Goal: Check status: Check status

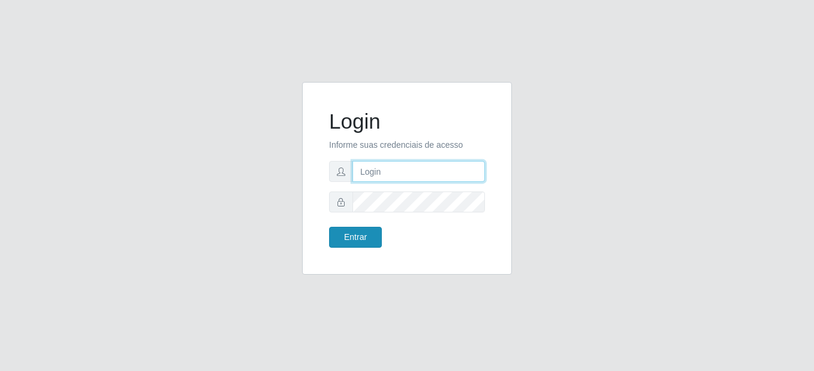
type input "mariabemais@B8"
click at [367, 236] on button "Entrar" at bounding box center [355, 237] width 53 height 21
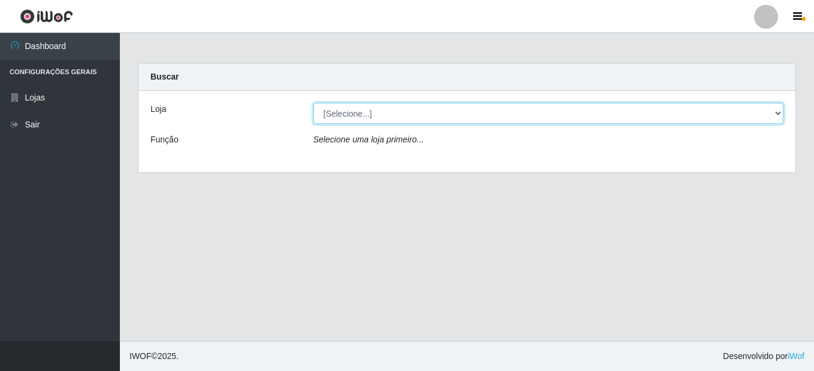
click at [607, 119] on select "[Selecione...] Bemais Supermercados - B8 [PERSON_NAME]" at bounding box center [548, 113] width 470 height 21
select select "413"
click at [313, 103] on select "[Selecione...] Bemais Supermercados - B8 [PERSON_NAME]" at bounding box center [548, 113] width 470 height 21
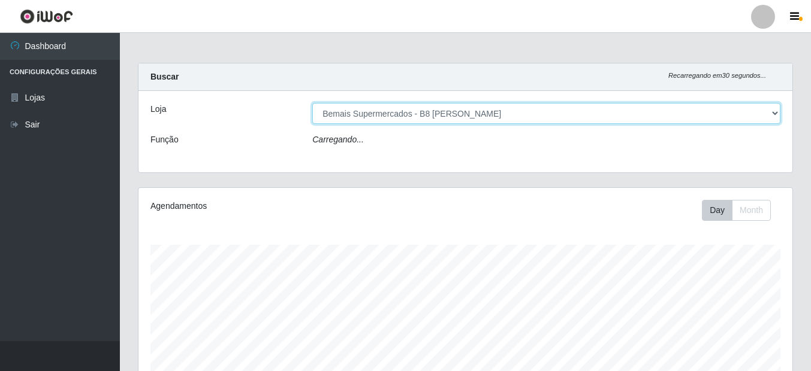
scroll to position [249, 654]
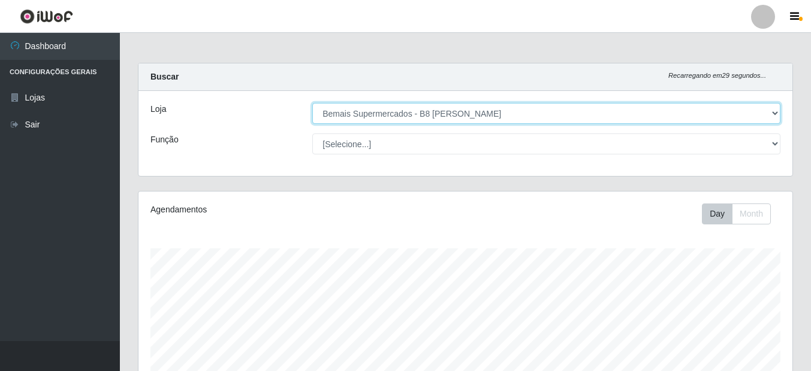
click at [762, 111] on select "[Selecione...] Bemais Supermercados - B8 [PERSON_NAME]" at bounding box center [546, 113] width 468 height 21
click at [312, 103] on select "[Selecione...] Bemais Supermercados - B8 [PERSON_NAME]" at bounding box center [546, 113] width 468 height 21
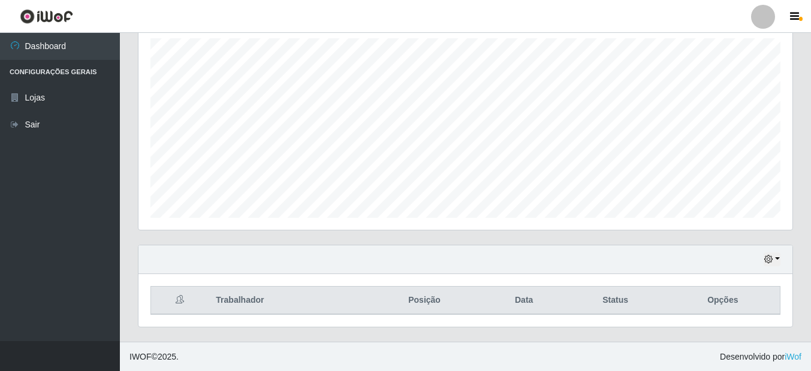
scroll to position [211, 0]
click at [775, 259] on button "button" at bounding box center [771, 259] width 17 height 14
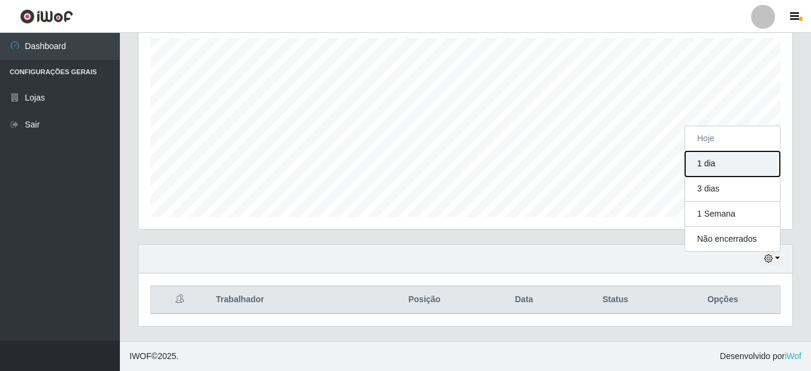
click at [728, 162] on button "1 dia" at bounding box center [732, 164] width 95 height 25
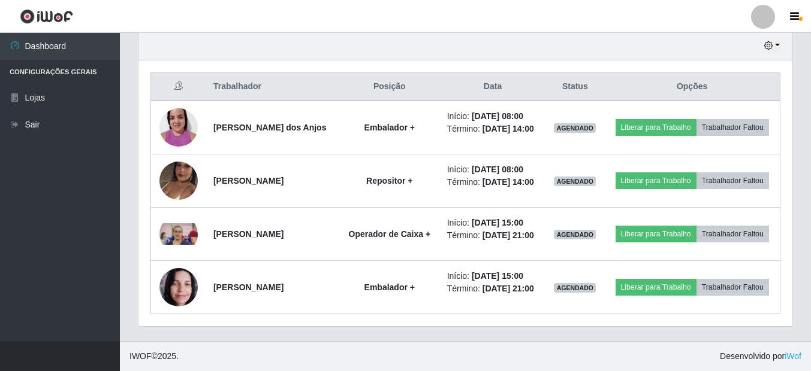
scroll to position [460, 0]
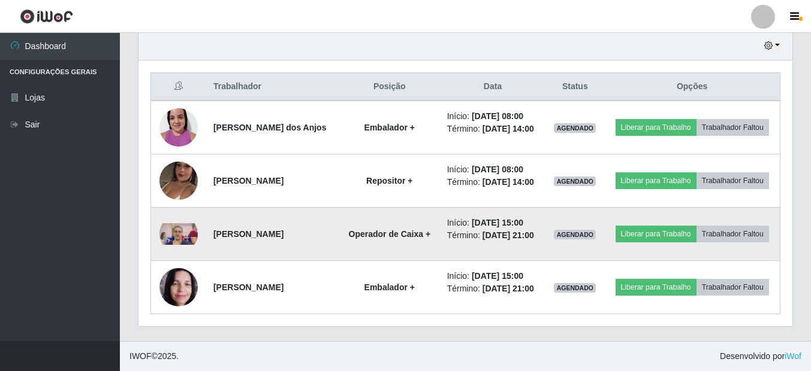
click at [175, 223] on img at bounding box center [178, 234] width 38 height 22
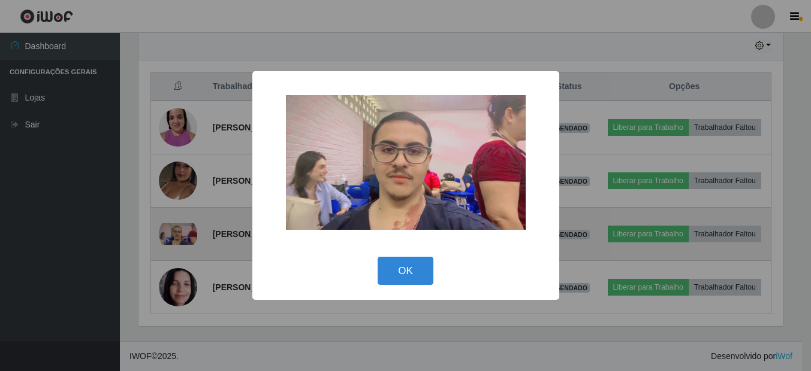
scroll to position [249, 648]
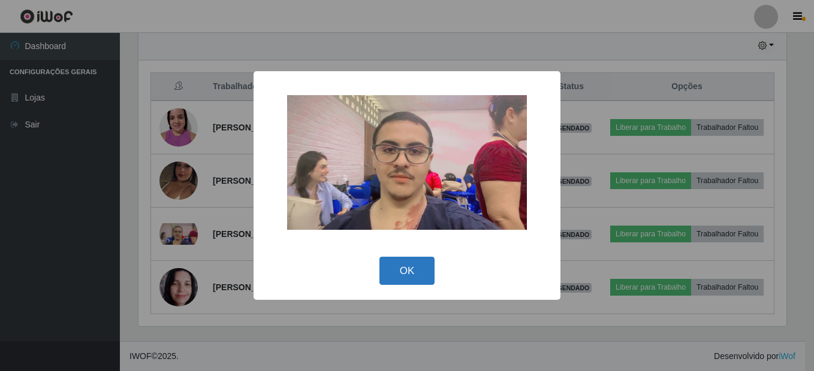
click at [407, 270] on button "OK" at bounding box center [407, 271] width 56 height 28
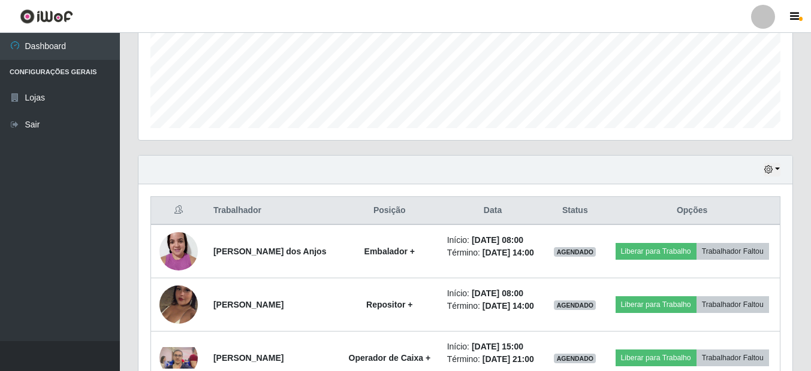
scroll to position [280, 0]
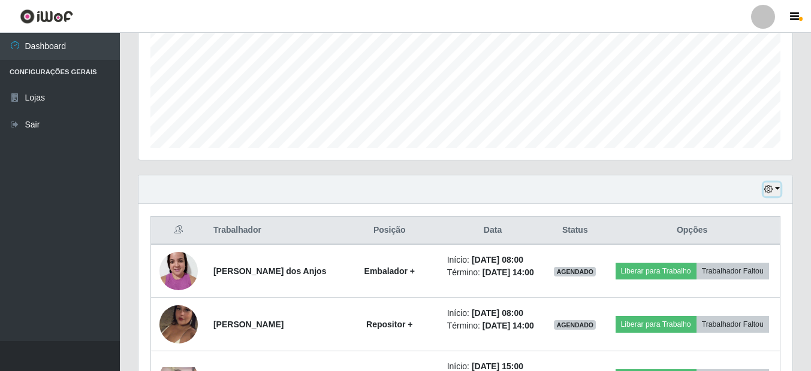
click at [778, 192] on button "button" at bounding box center [771, 190] width 17 height 14
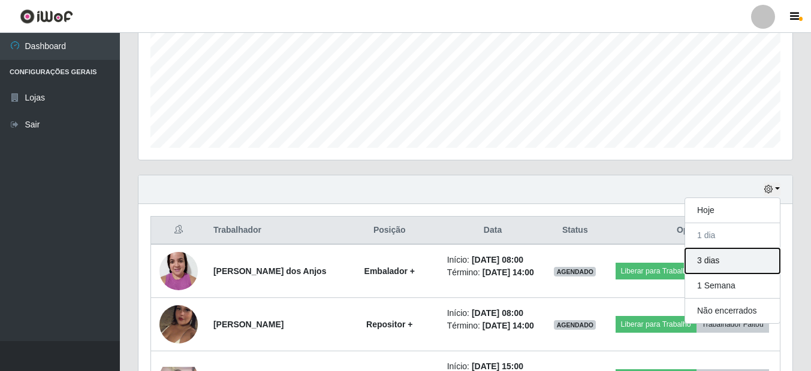
click at [733, 259] on button "3 dias" at bounding box center [732, 261] width 95 height 25
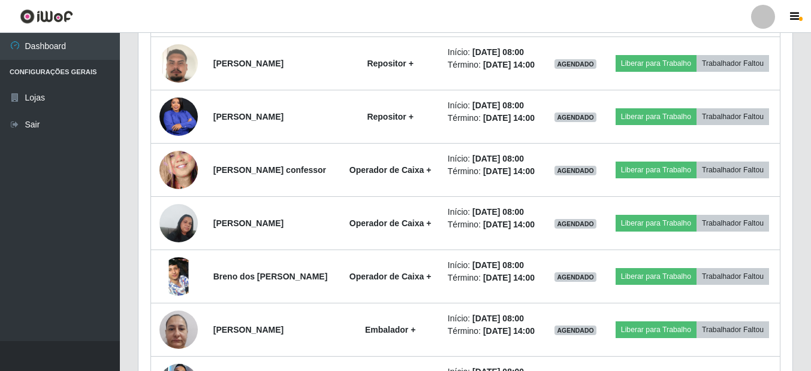
scroll to position [760, 0]
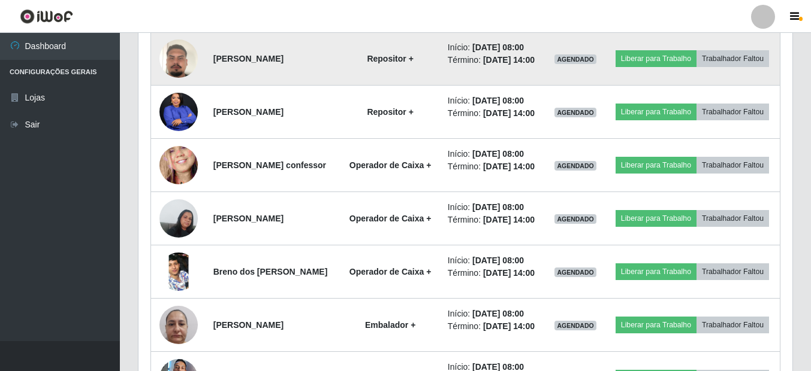
click at [178, 93] on img at bounding box center [178, 59] width 38 height 68
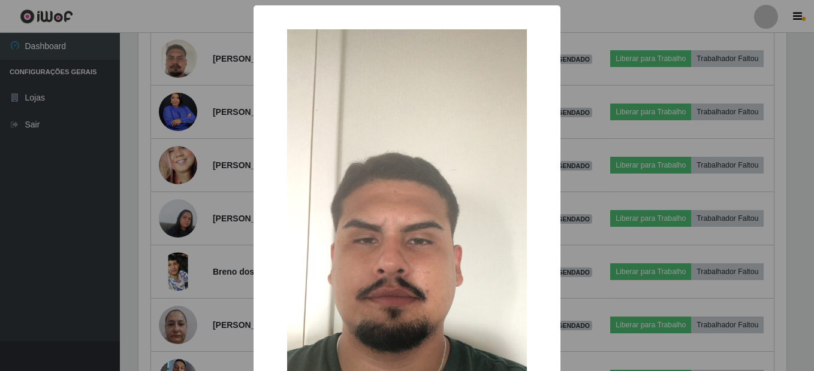
click at [183, 108] on div "× OK Cancel" at bounding box center [407, 185] width 814 height 371
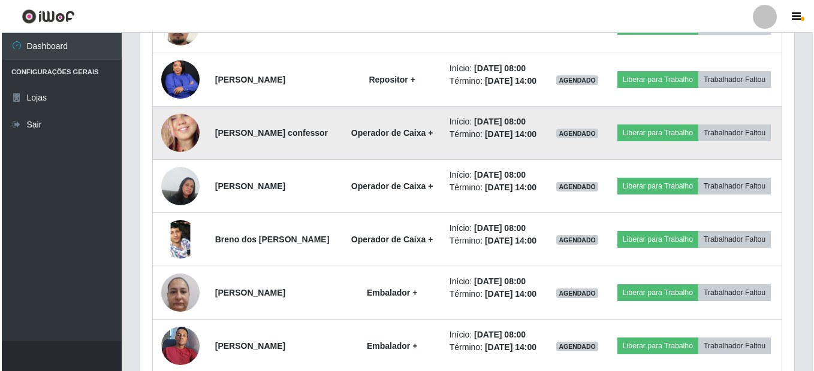
scroll to position [879, 0]
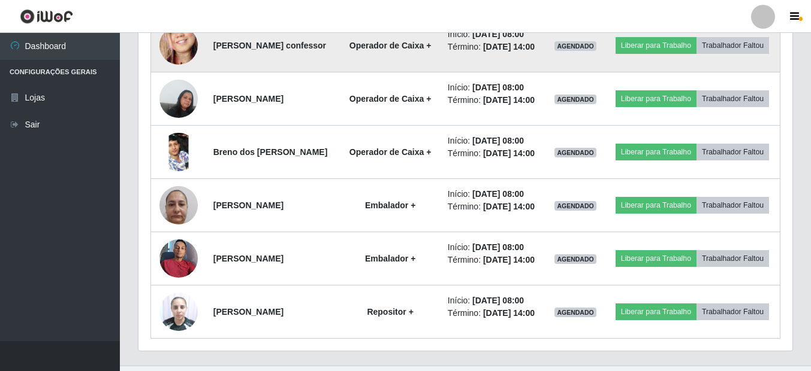
click at [189, 87] on img at bounding box center [178, 45] width 38 height 83
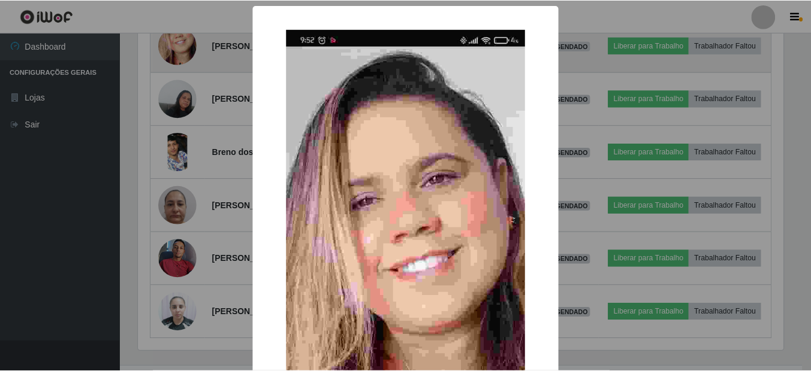
scroll to position [249, 648]
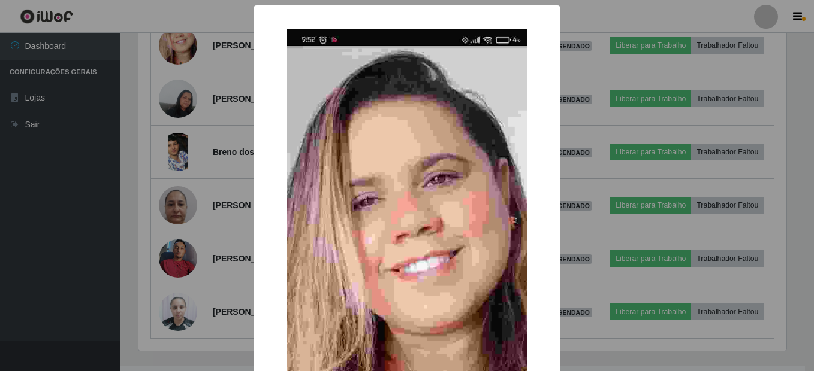
click at [194, 111] on div "× OK Cancel" at bounding box center [407, 185] width 814 height 371
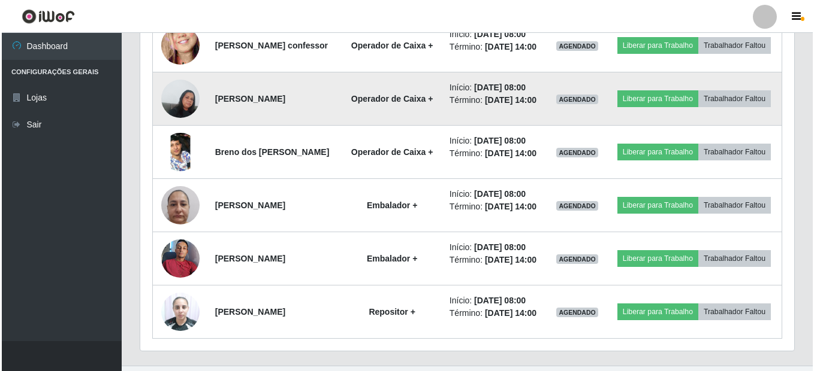
scroll to position [939, 0]
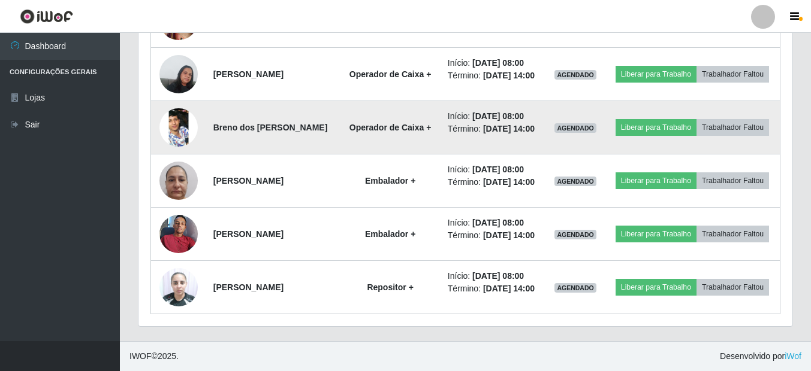
click at [173, 170] on img at bounding box center [178, 127] width 38 height 85
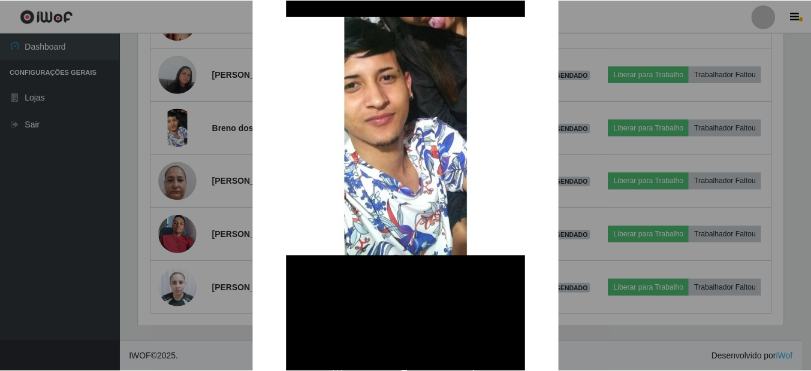
scroll to position [180, 0]
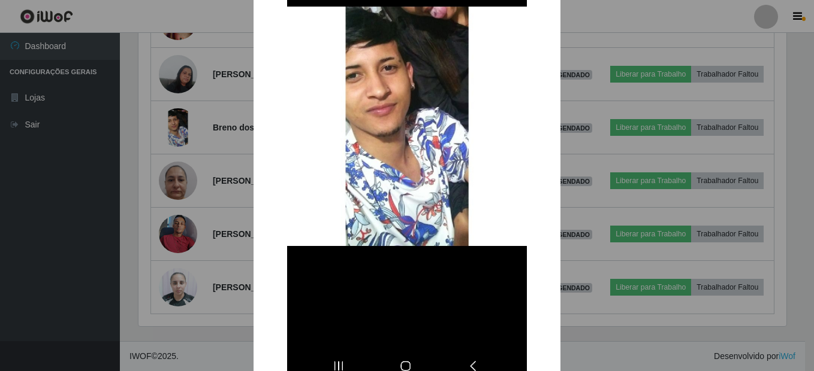
click at [196, 164] on div "× OK Cancel" at bounding box center [407, 185] width 814 height 371
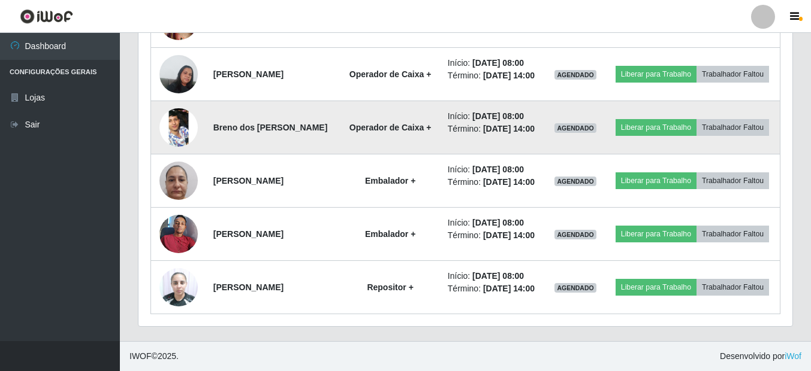
scroll to position [1021, 0]
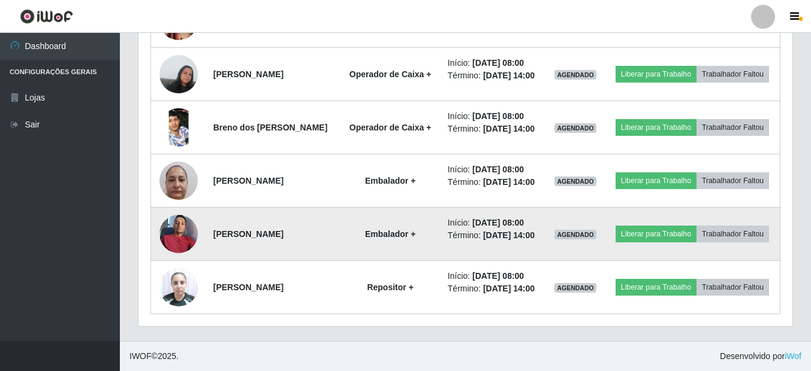
click at [179, 219] on img at bounding box center [178, 233] width 38 height 51
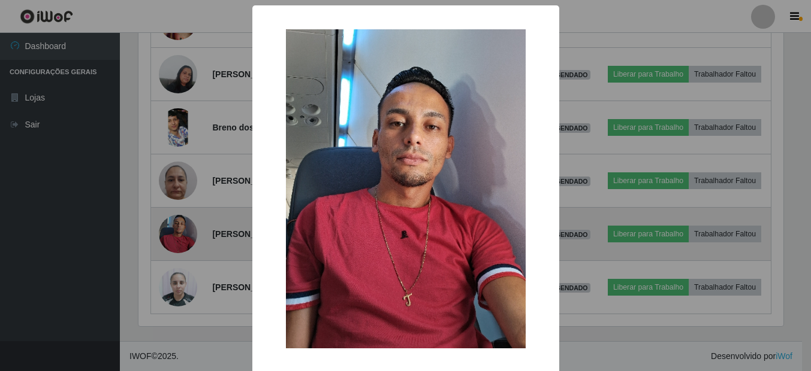
scroll to position [249, 648]
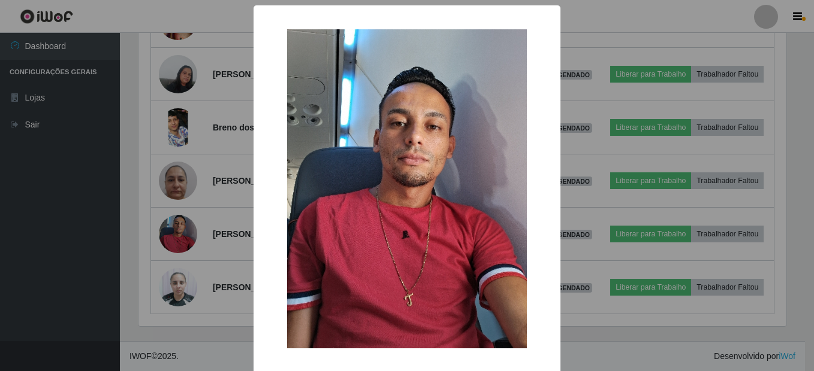
click at [183, 219] on div "× OK Cancel" at bounding box center [407, 185] width 814 height 371
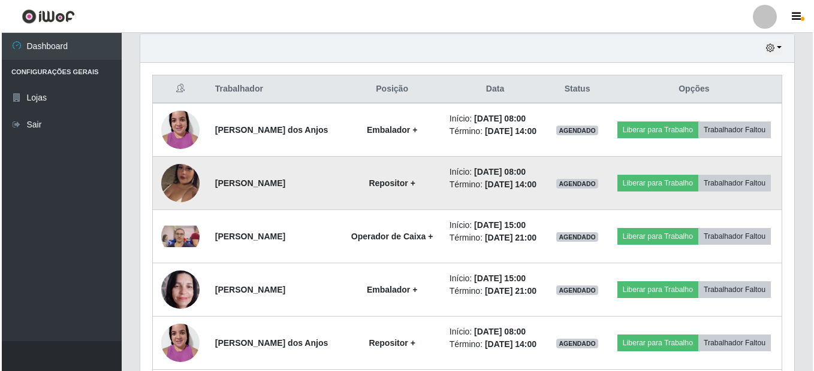
scroll to position [542, 0]
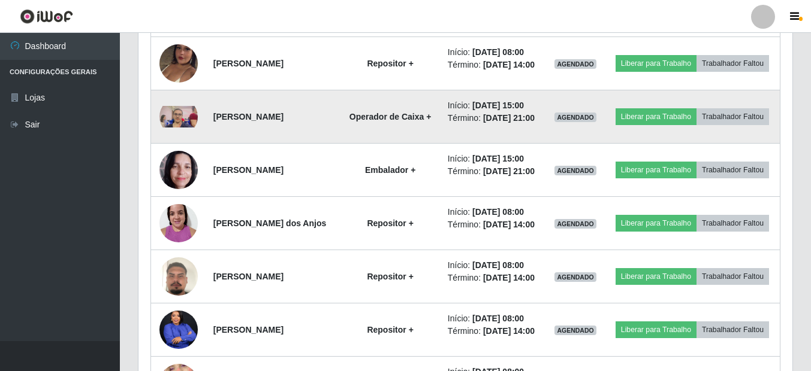
click at [190, 128] on img at bounding box center [178, 117] width 38 height 22
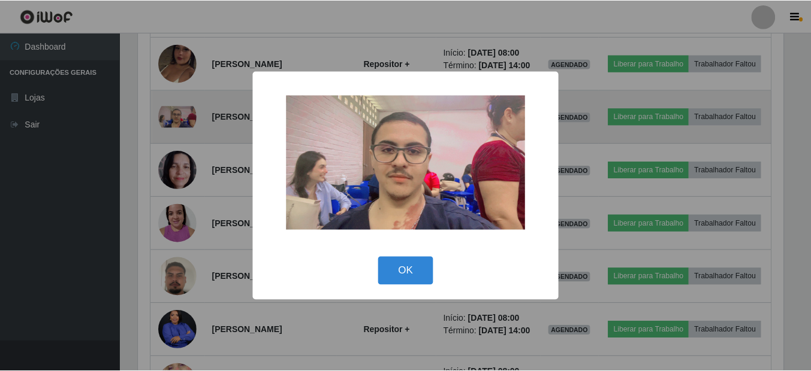
scroll to position [249, 648]
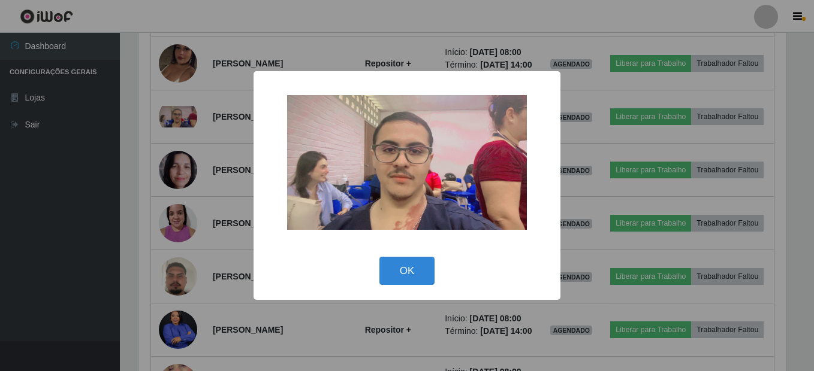
click at [401, 293] on div "× OK Cancel" at bounding box center [406, 185] width 307 height 229
click at [399, 273] on button "OK" at bounding box center [407, 271] width 56 height 28
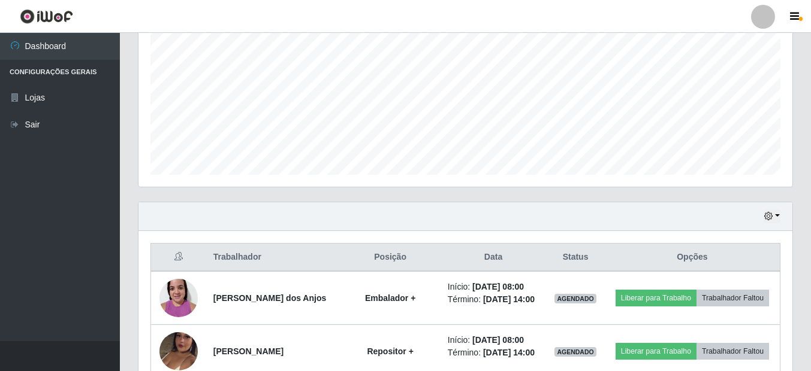
scroll to position [242, 0]
